Goal: Task Accomplishment & Management: Use online tool/utility

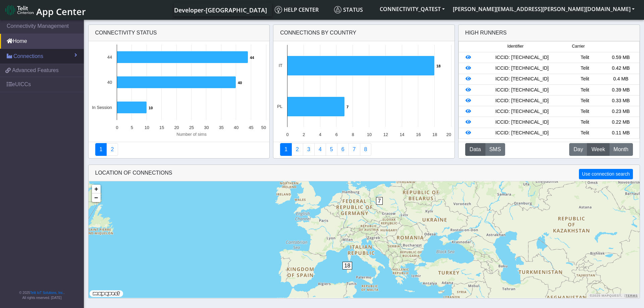
click at [41, 58] on span "Connections" at bounding box center [28, 56] width 30 height 8
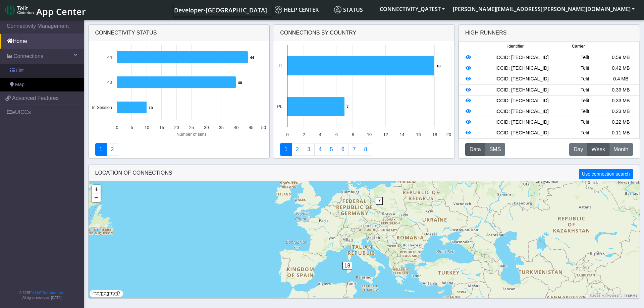
click at [33, 72] on link "List" at bounding box center [42, 71] width 84 height 14
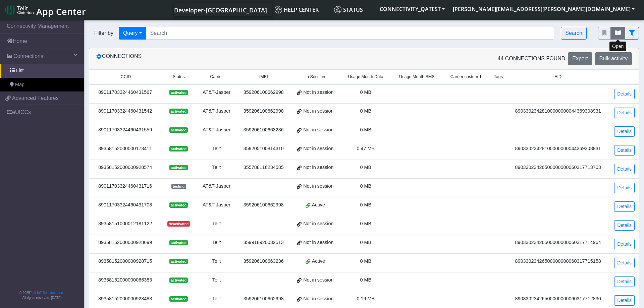
click at [618, 36] on icon "fitlers menu" at bounding box center [618, 32] width 6 height 5
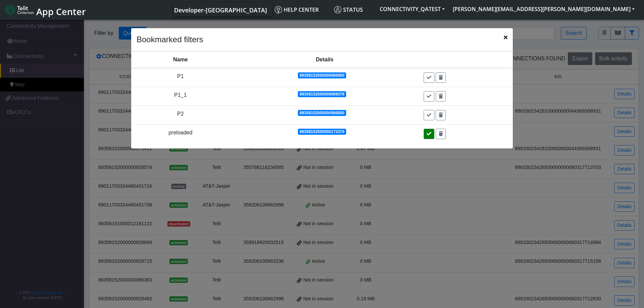
click at [433, 132] on button at bounding box center [429, 134] width 11 height 10
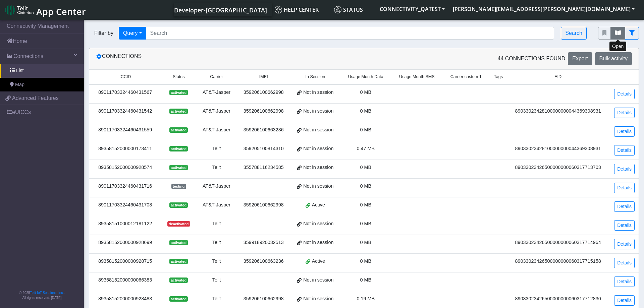
click at [618, 36] on button "fitlers menu" at bounding box center [618, 33] width 15 height 13
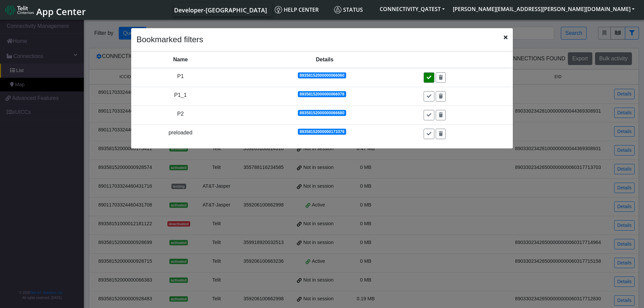
click at [430, 79] on icon at bounding box center [429, 77] width 5 height 5
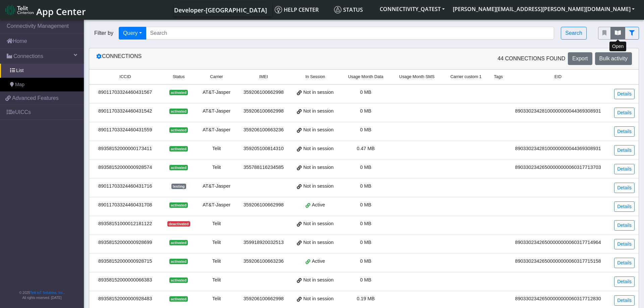
click at [619, 36] on button "fitlers menu" at bounding box center [618, 33] width 15 height 13
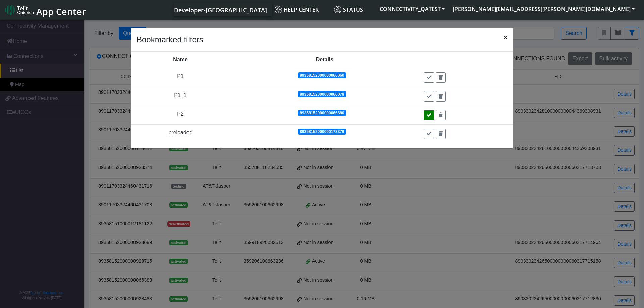
click at [431, 115] on icon at bounding box center [429, 115] width 5 height 5
